Goal: Information Seeking & Learning: Learn about a topic

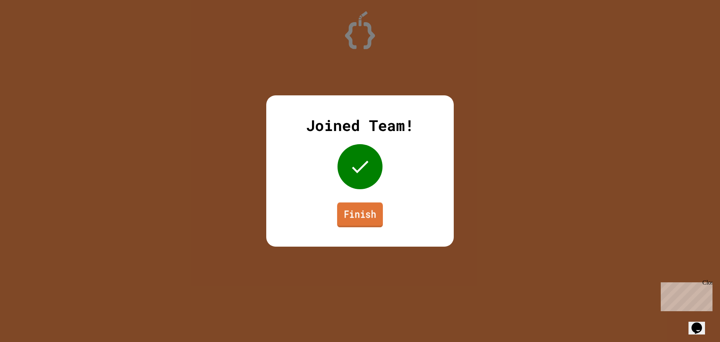
click at [348, 220] on link "Finish" at bounding box center [360, 214] width 46 height 25
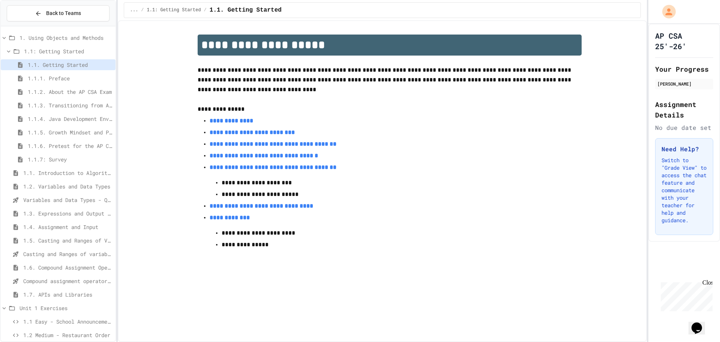
click at [53, 233] on div "1.4. Assignment and Input" at bounding box center [58, 227] width 115 height 13
click at [54, 230] on span "1.4. Assignment and Input" at bounding box center [67, 227] width 89 height 8
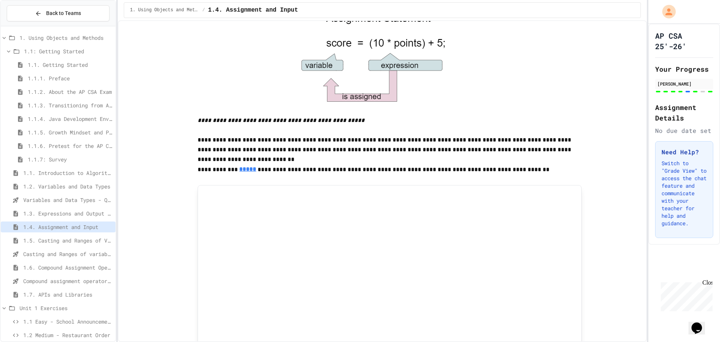
scroll to position [101, 0]
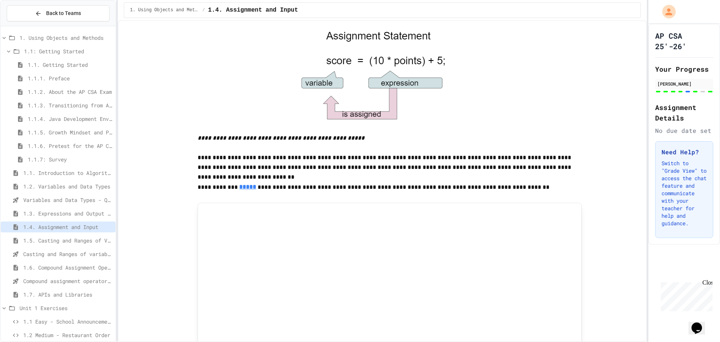
click at [65, 217] on div "1.3. Expressions and Output [New]" at bounding box center [58, 213] width 115 height 11
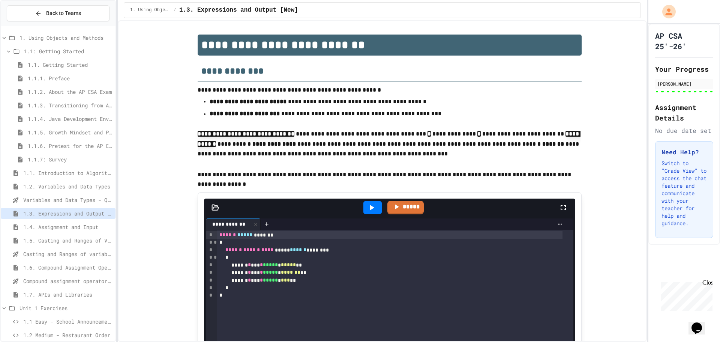
scroll to position [1365, 0]
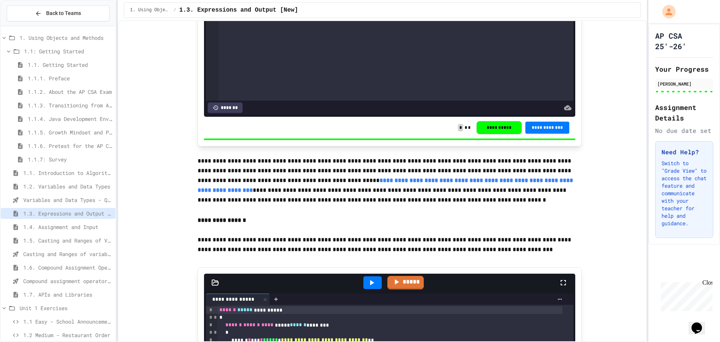
click at [70, 226] on span "1.4. Assignment and Input" at bounding box center [67, 227] width 89 height 8
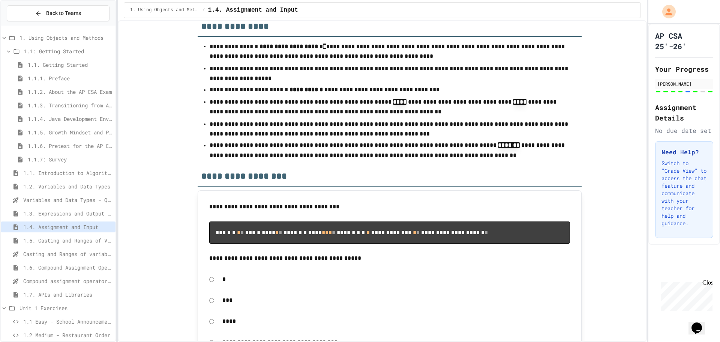
scroll to position [3801, 0]
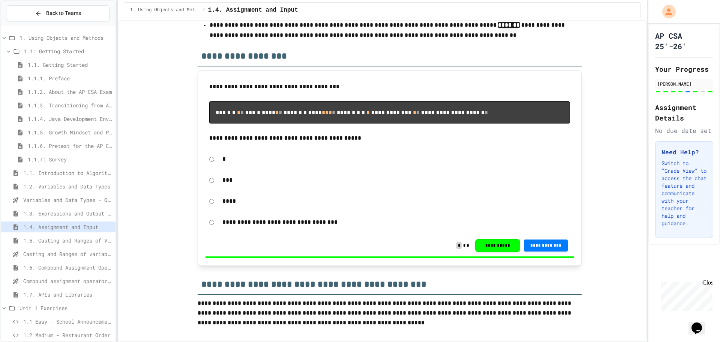
click at [36, 212] on span "1.3. Expressions and Output [New]" at bounding box center [67, 213] width 89 height 8
